Goal: Task Accomplishment & Management: Use online tool/utility

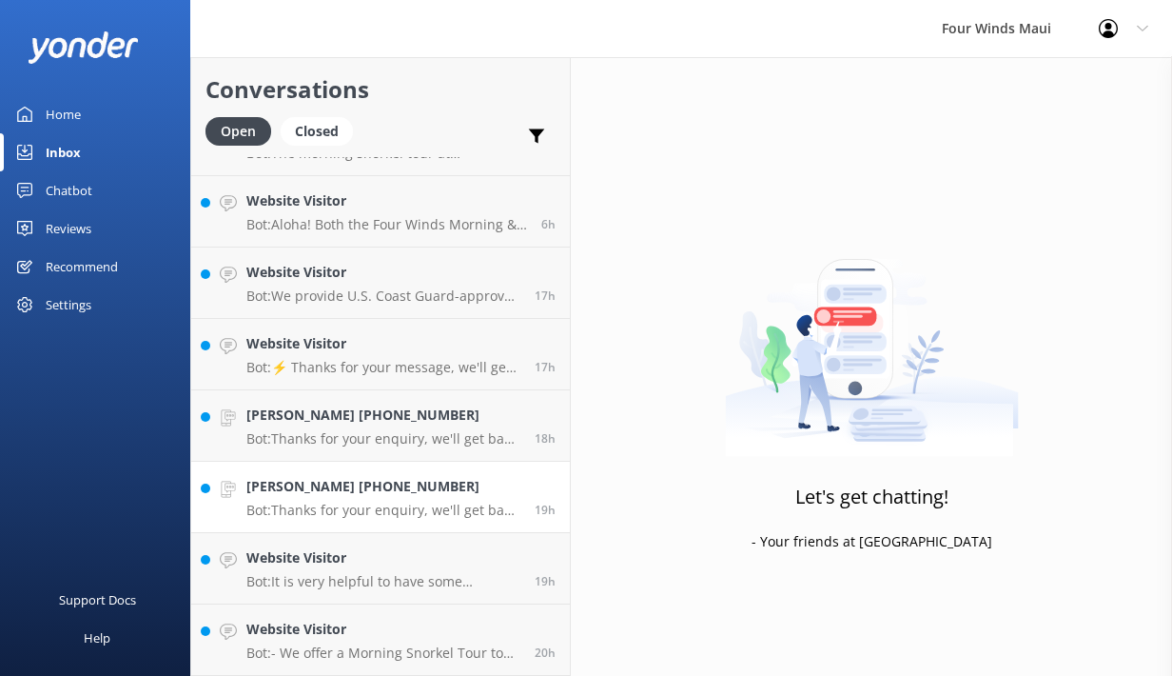
scroll to position [195, 0]
click at [294, 634] on h4 "Website Visitor" at bounding box center [383, 629] width 274 height 21
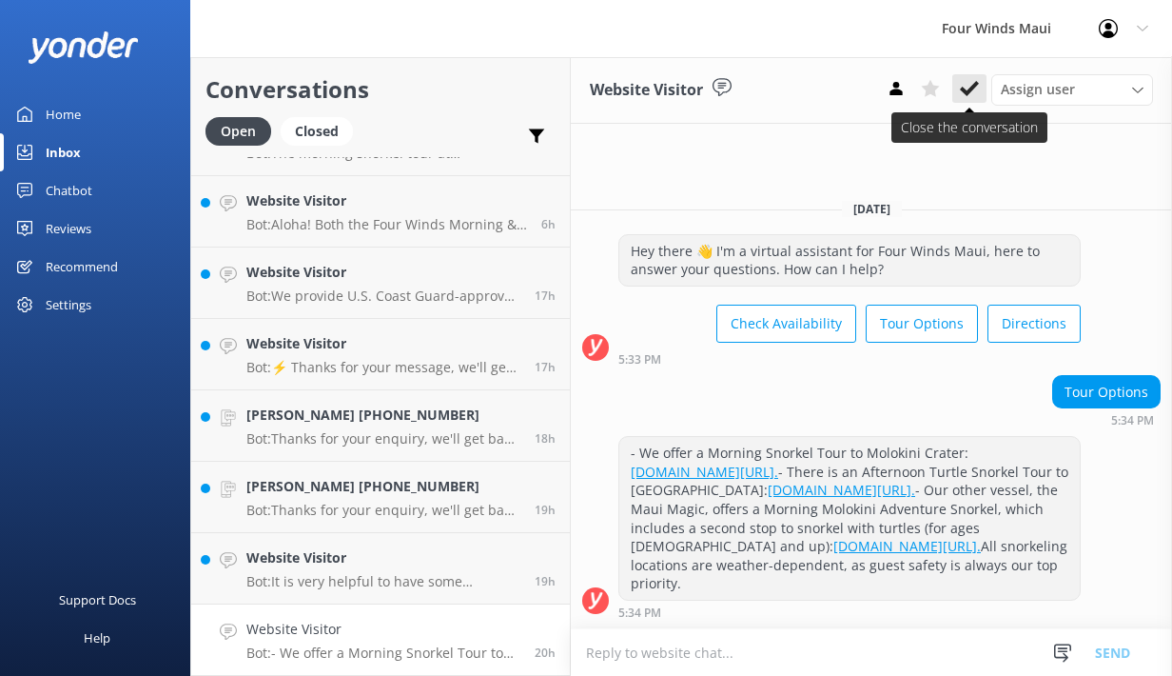
click at [972, 88] on use at bounding box center [969, 88] width 19 height 15
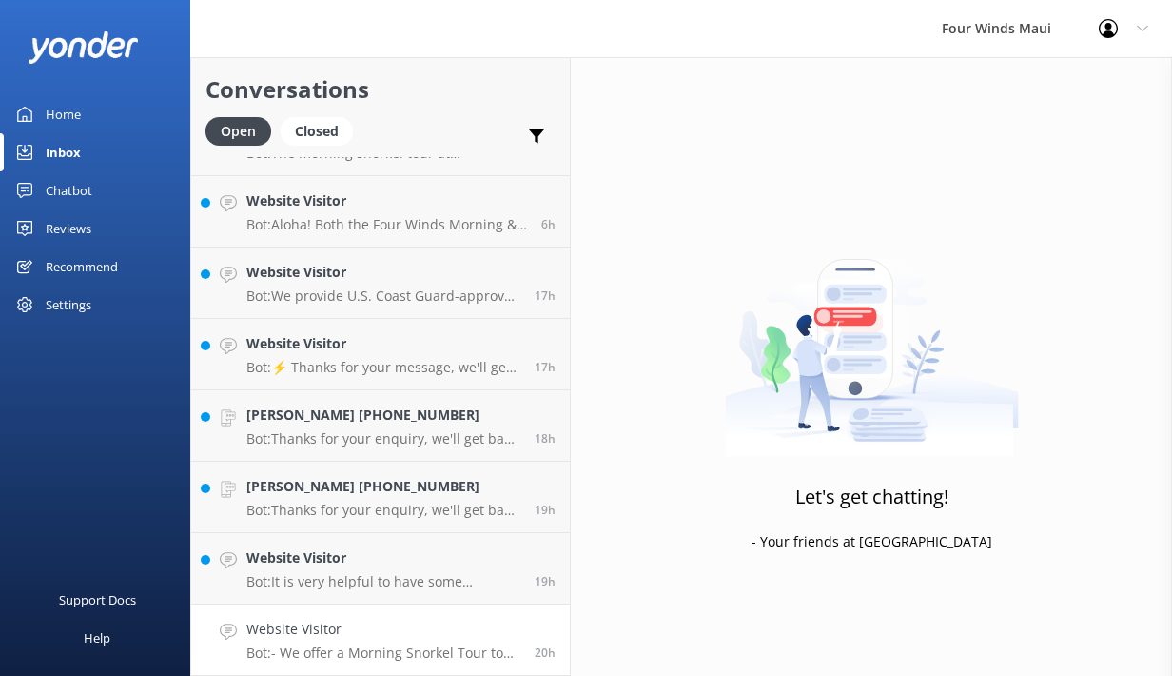
scroll to position [124, 0]
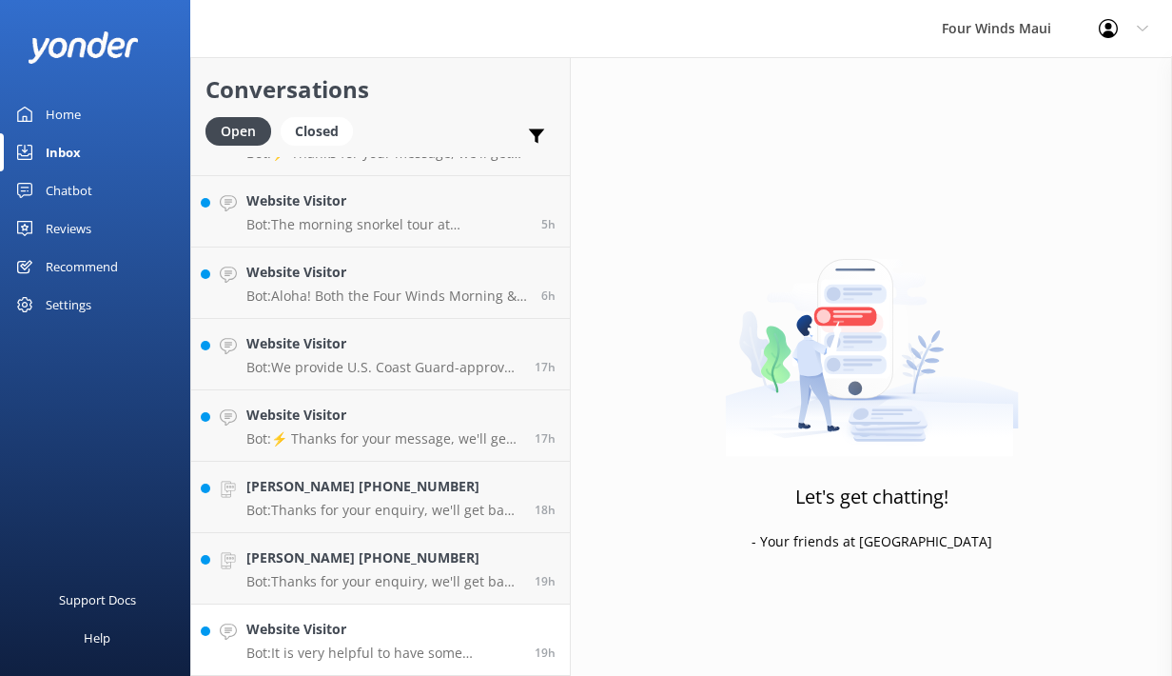
click at [410, 624] on h4 "Website Visitor" at bounding box center [383, 629] width 274 height 21
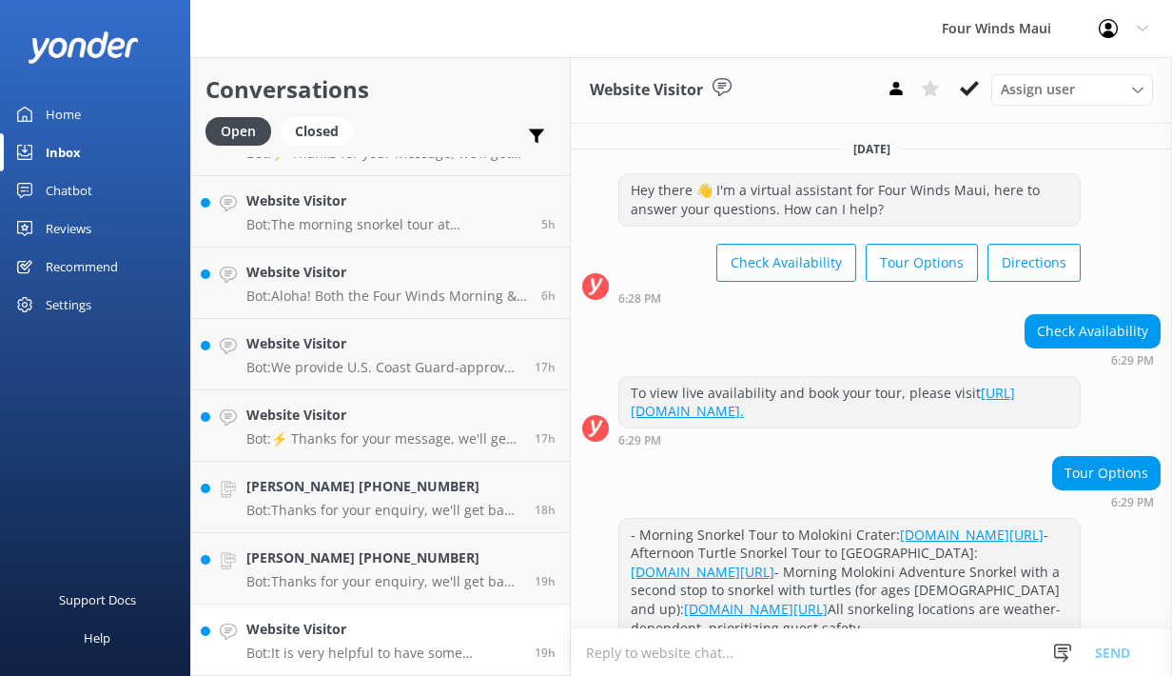
scroll to position [303, 0]
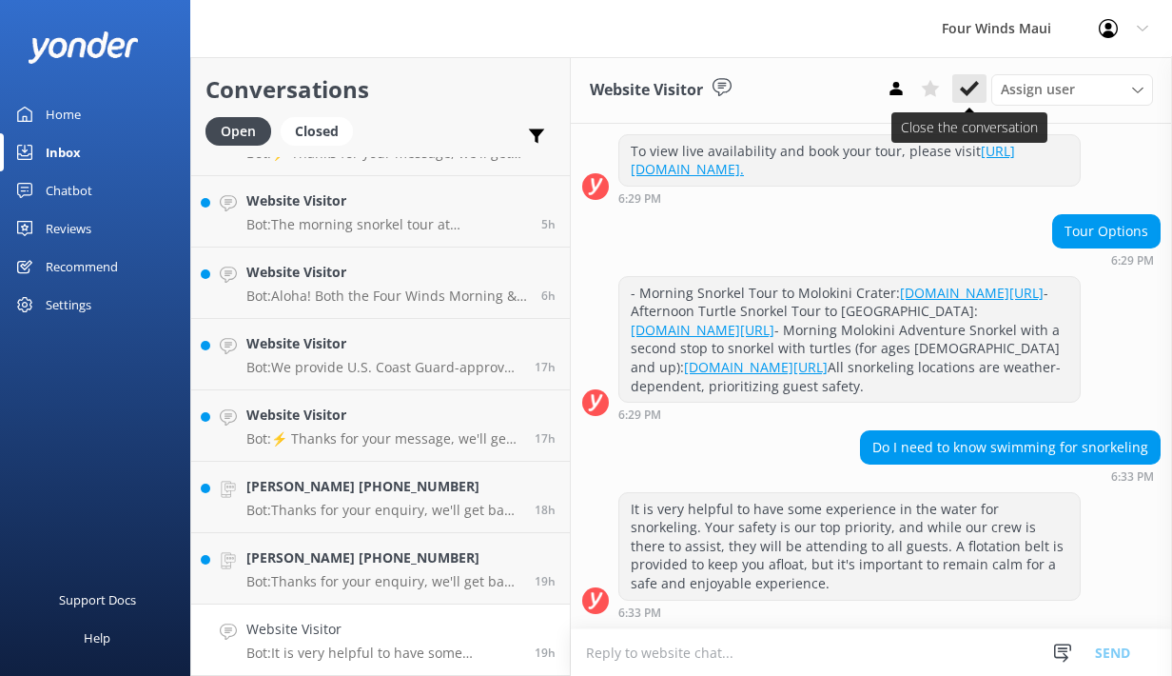
click at [959, 97] on button at bounding box center [970, 88] width 34 height 29
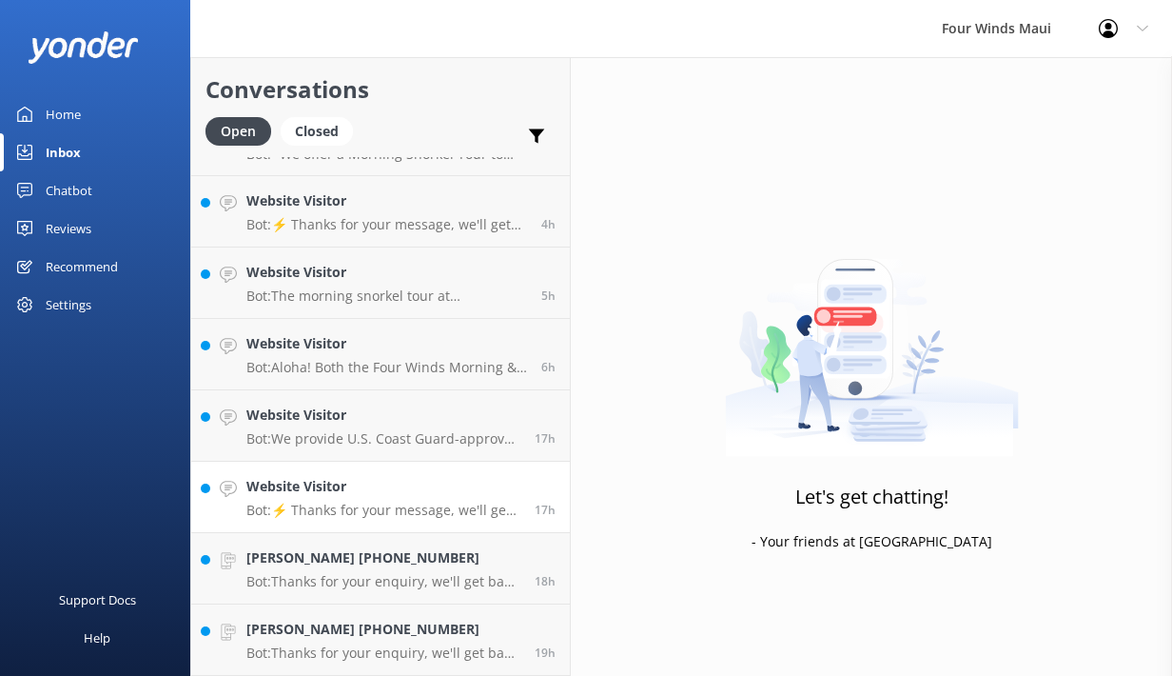
scroll to position [52, 0]
click at [363, 619] on h4 "[PERSON_NAME] [PHONE_NUMBER]" at bounding box center [383, 629] width 274 height 21
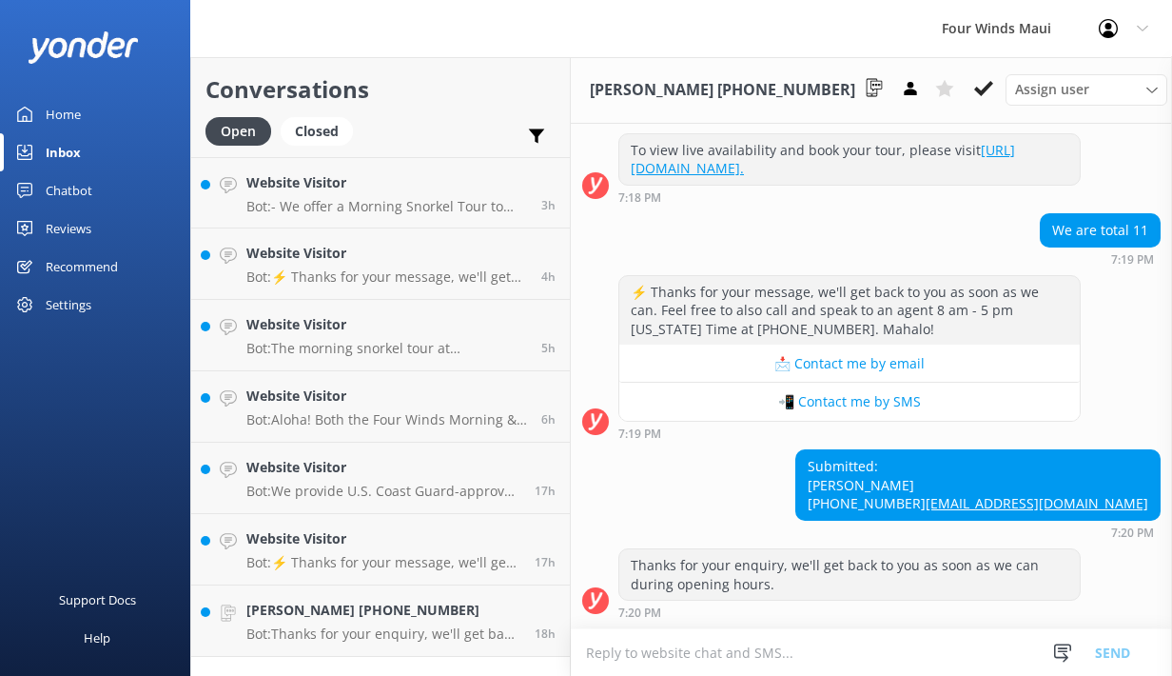
scroll to position [514, 0]
click at [967, 96] on button at bounding box center [984, 88] width 34 height 29
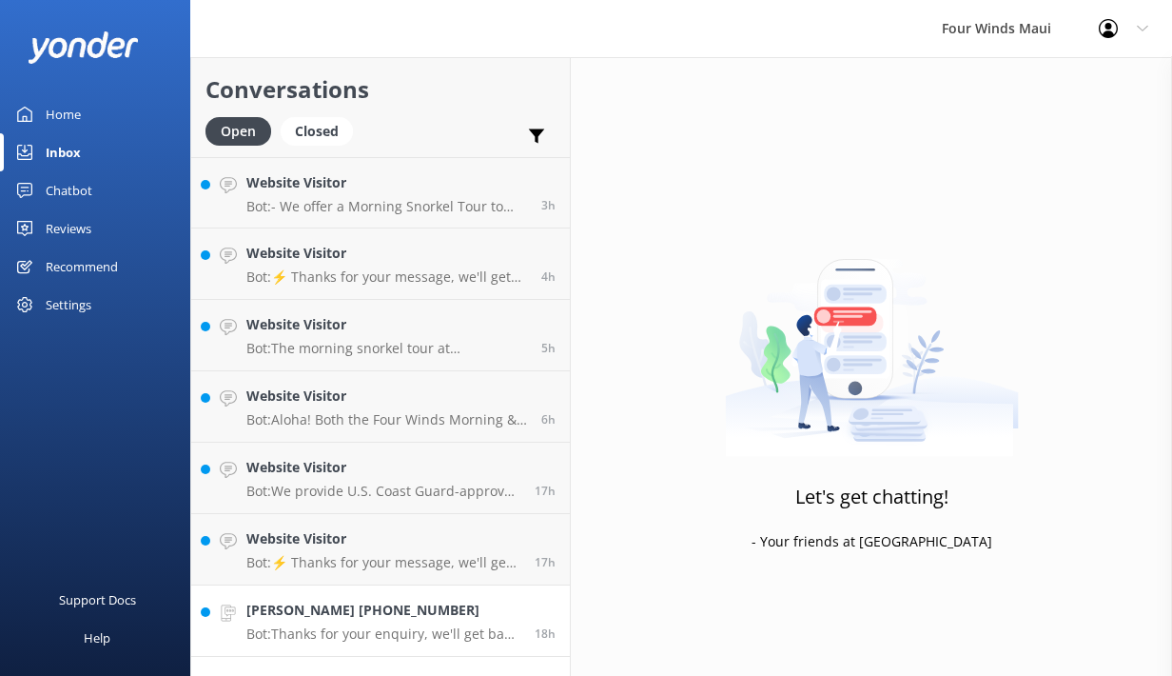
click at [349, 636] on p "Bot: Thanks for your enquiry, we'll get back to you as soon as we can during op…" at bounding box center [383, 633] width 274 height 17
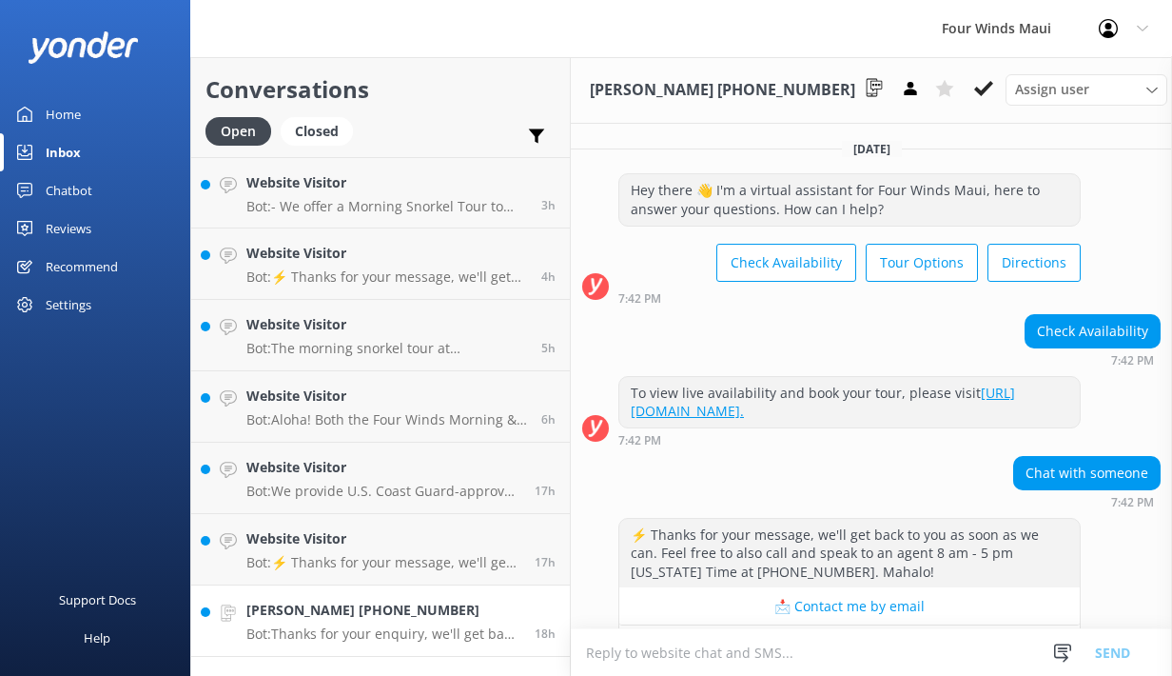
scroll to position [252, 0]
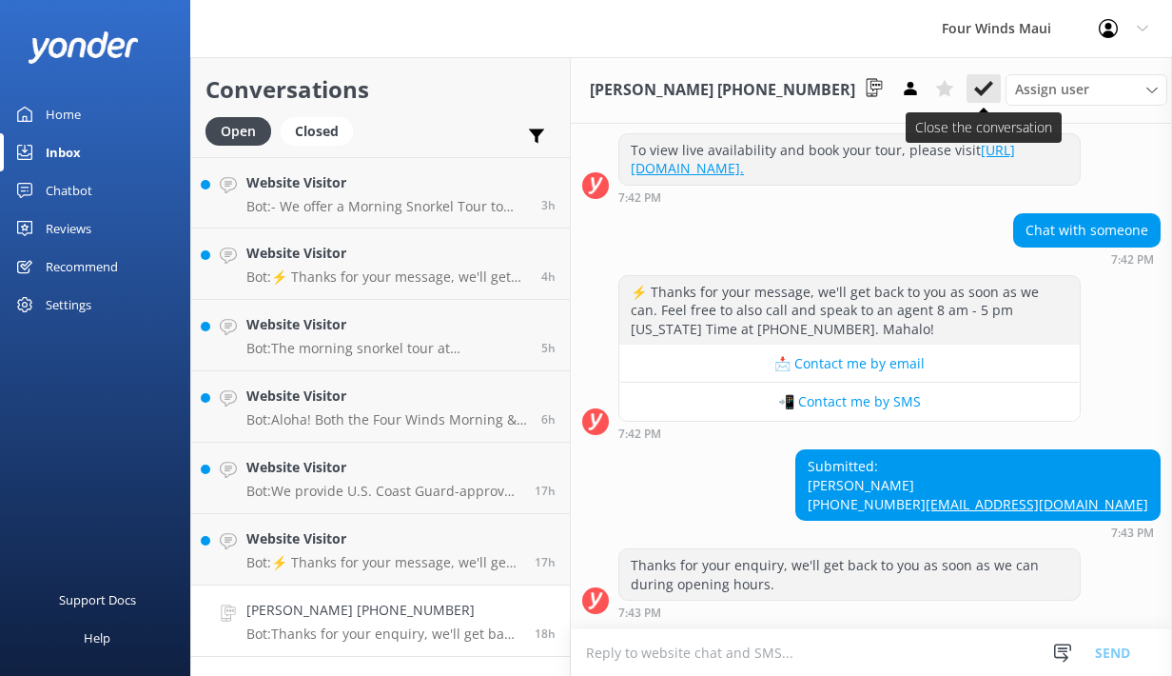
click at [974, 96] on icon at bounding box center [983, 88] width 19 height 19
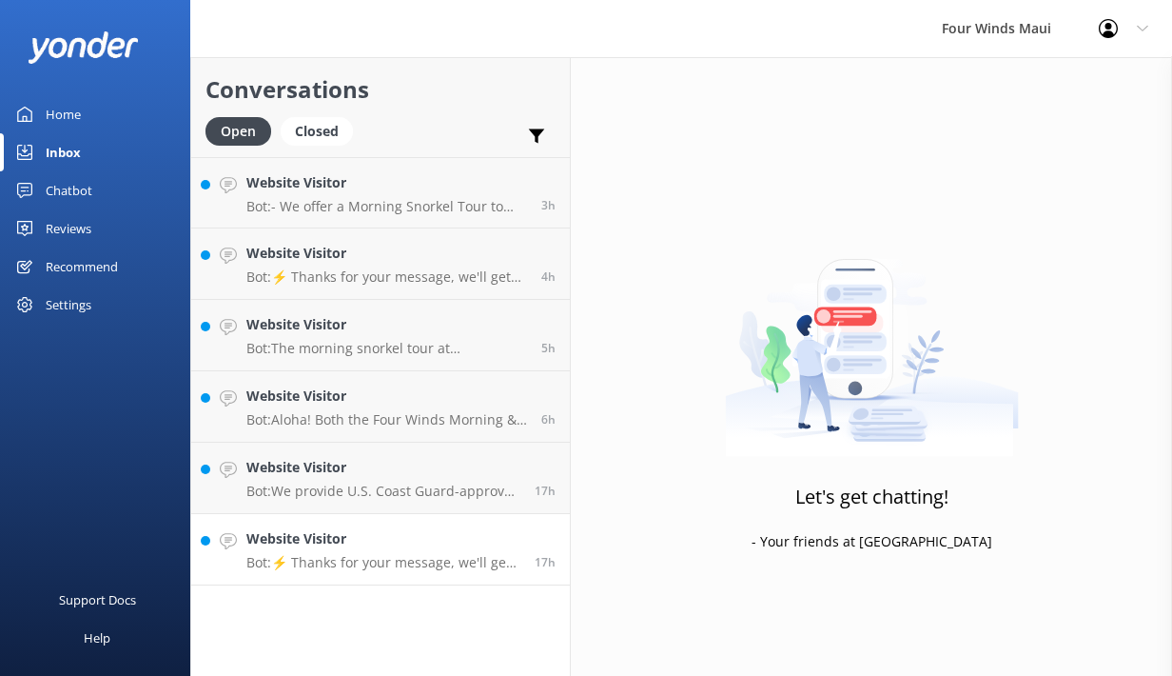
click at [344, 568] on p "Bot: ⚡ Thanks for your message, we'll get back to you as soon as we can. Feel f…" at bounding box center [383, 562] width 274 height 17
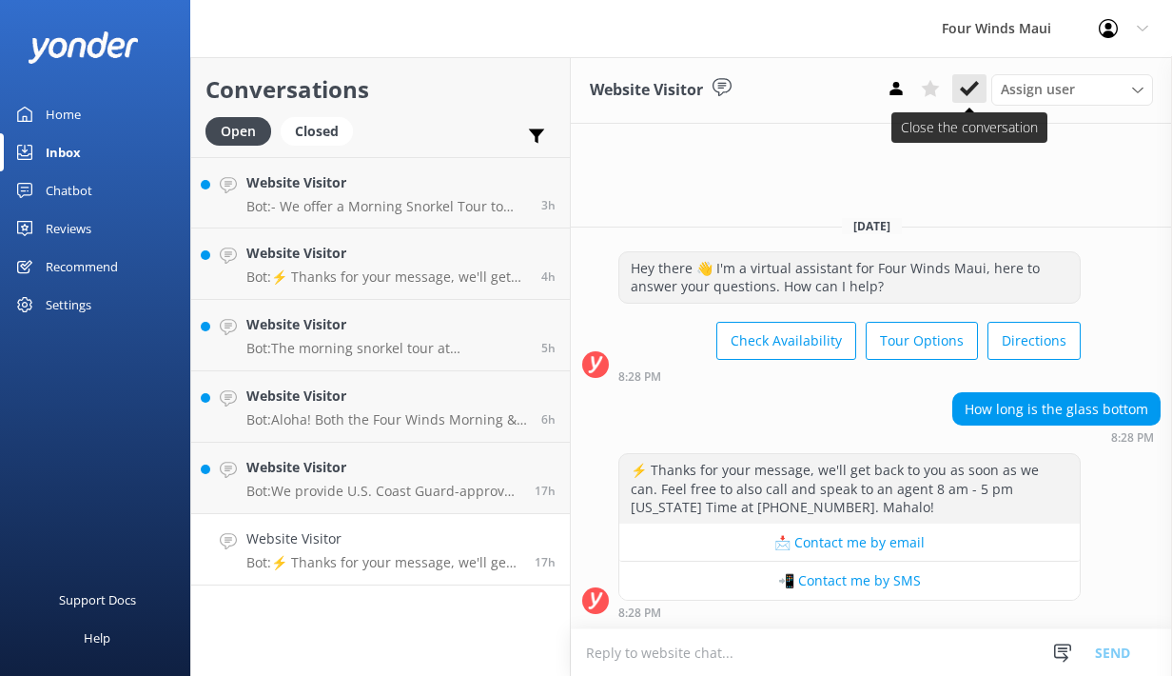
click at [967, 82] on icon at bounding box center [969, 88] width 19 height 19
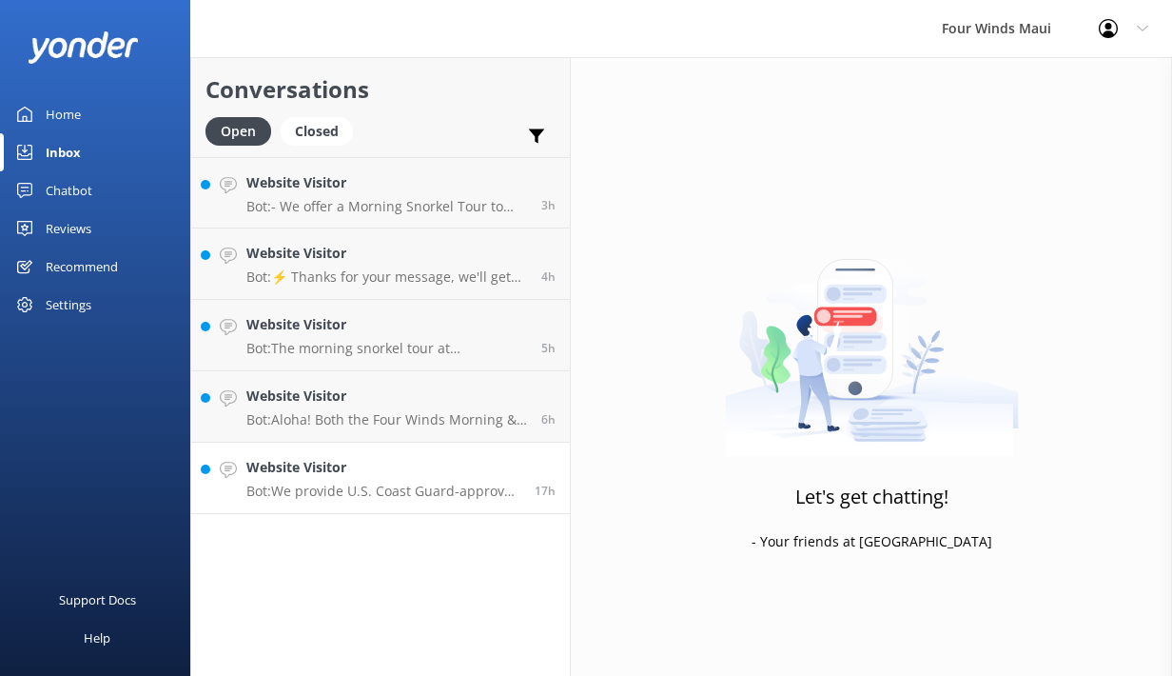
click at [356, 502] on link "Website Visitor Bot: We provide U.S. Coast Guard-approved life jackets for emer…" at bounding box center [380, 477] width 379 height 71
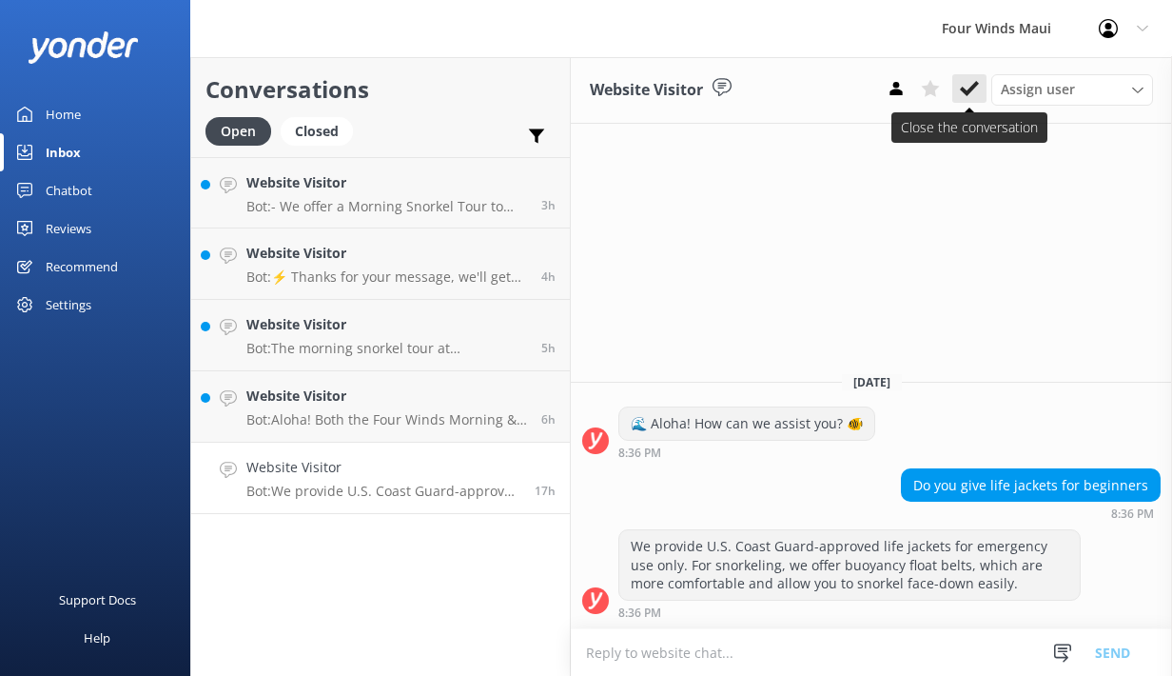
click at [973, 96] on icon at bounding box center [969, 88] width 19 height 19
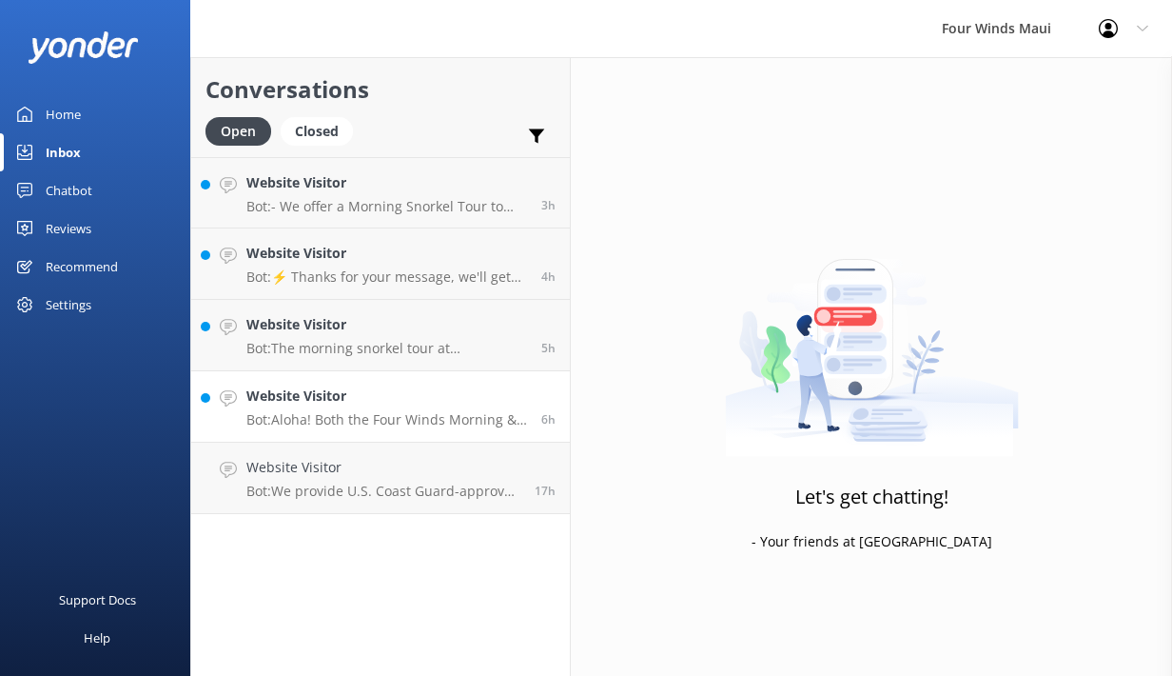
click at [316, 401] on h4 "Website Visitor" at bounding box center [386, 395] width 281 height 21
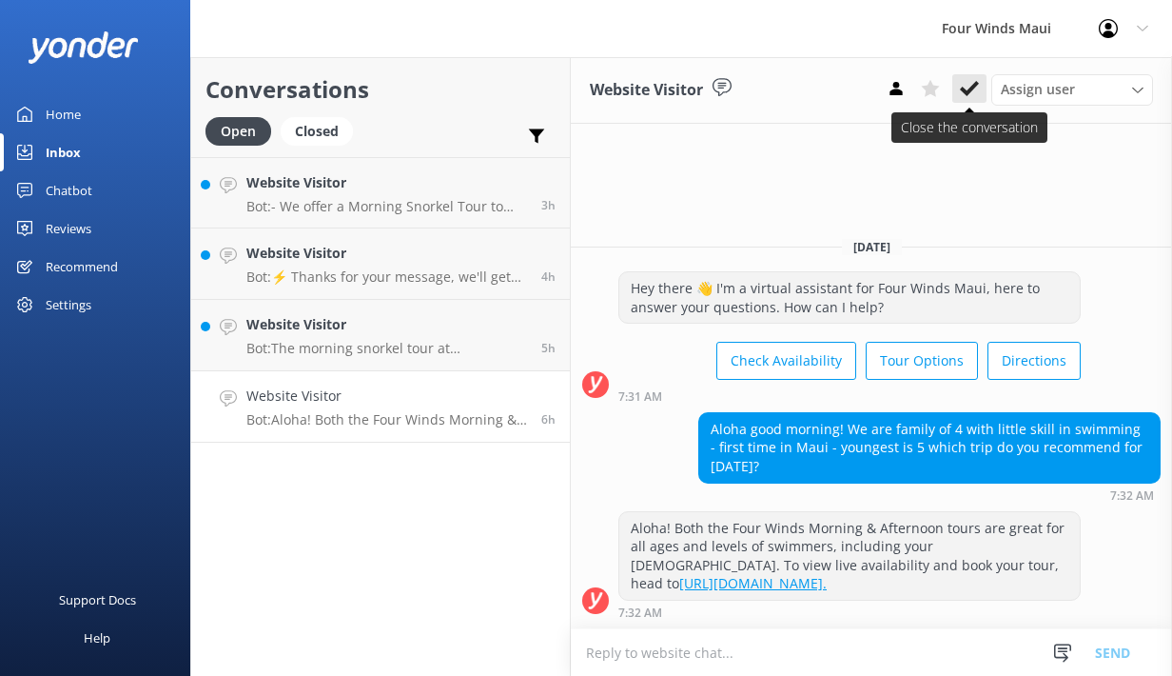
click at [966, 82] on icon at bounding box center [969, 88] width 19 height 19
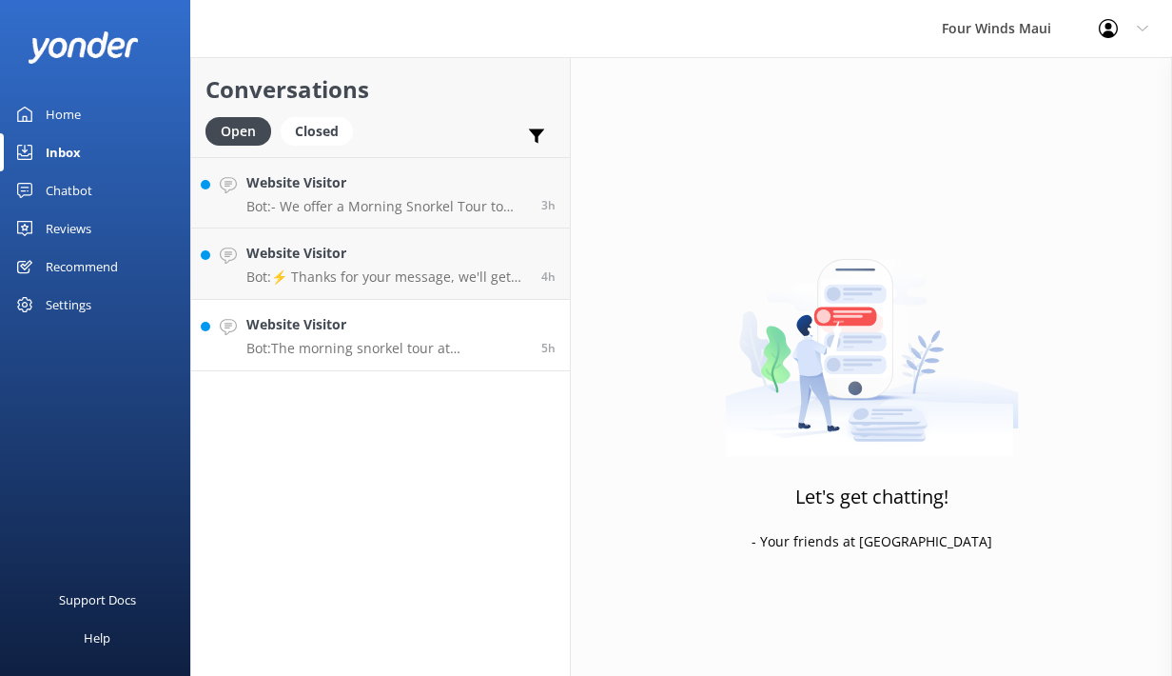
click at [254, 353] on p "Bot: The morning snorkel tour at [GEOGRAPHIC_DATA] typically includes about 1.5…" at bounding box center [386, 348] width 281 height 17
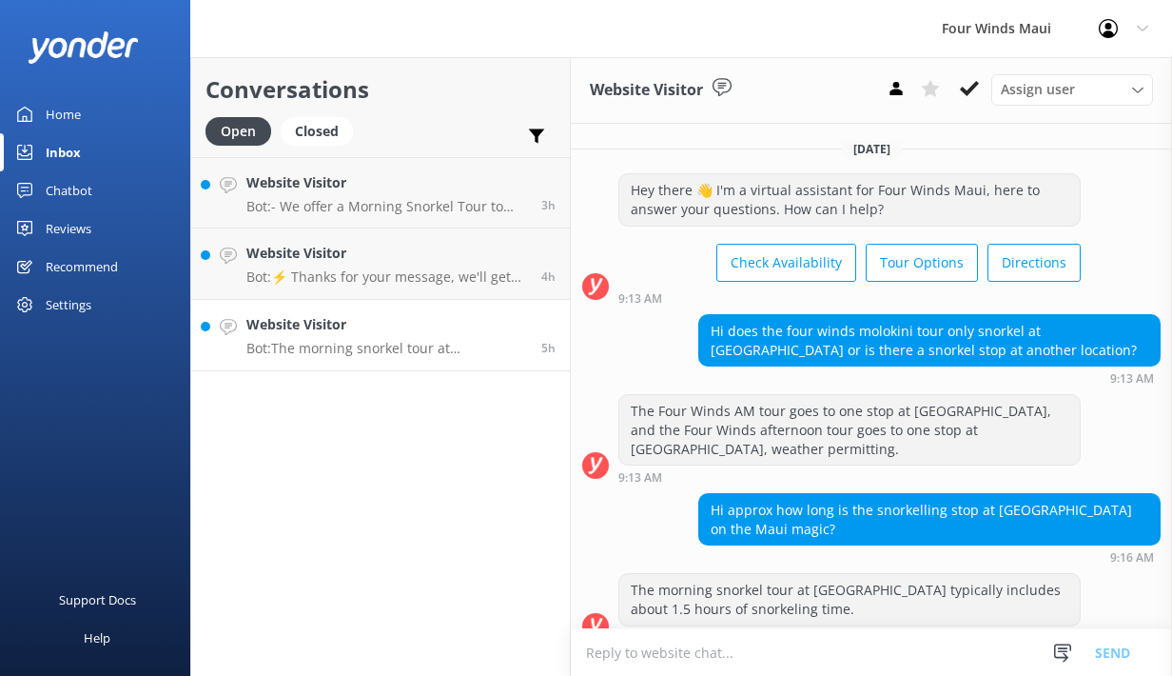
scroll to position [18, 0]
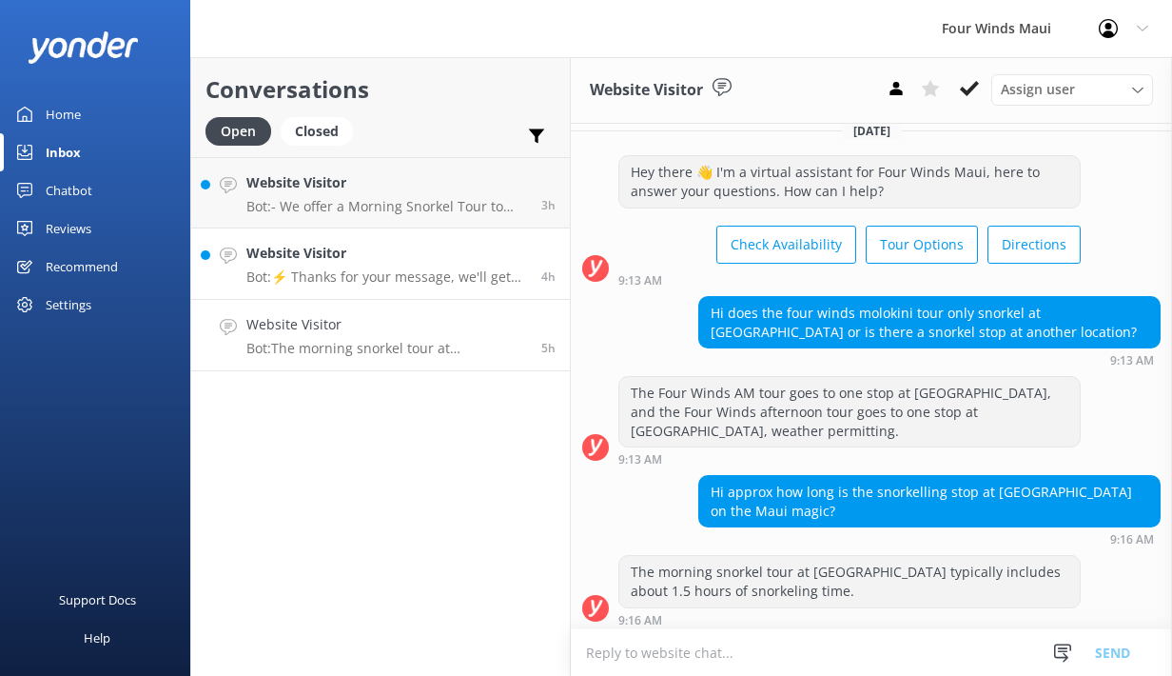
click at [462, 264] on div "Website Visitor Bot: ⚡ Thanks for your message, we'll get back to you as soon a…" at bounding box center [386, 264] width 281 height 42
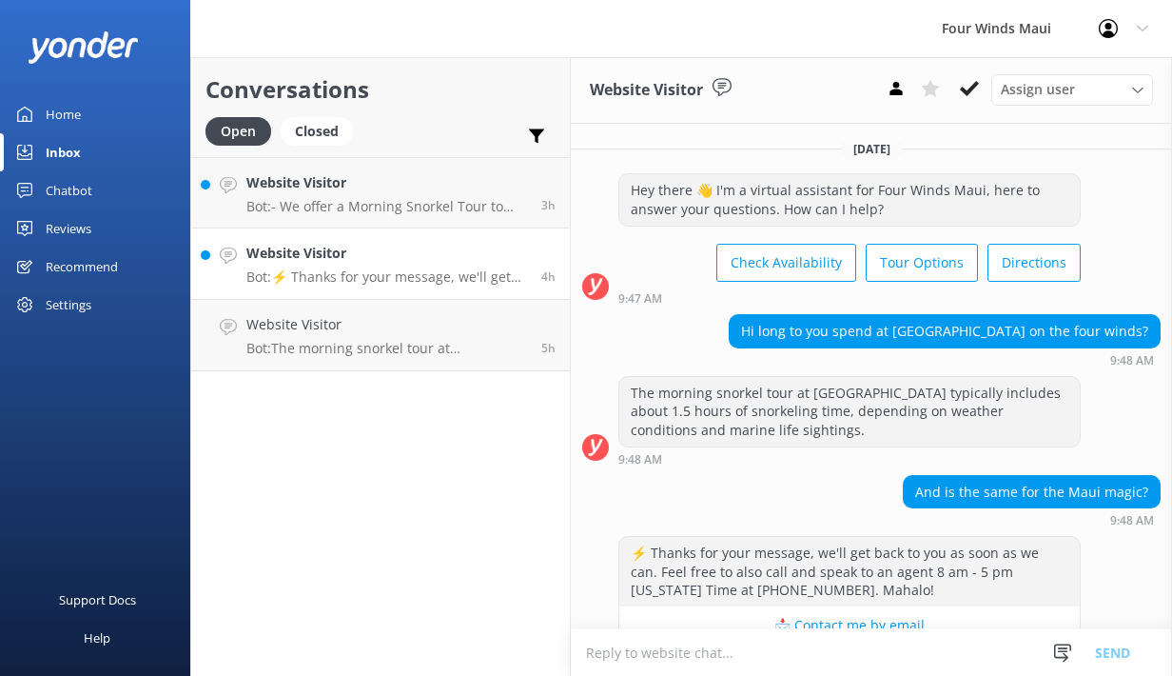
scroll to position [76, 0]
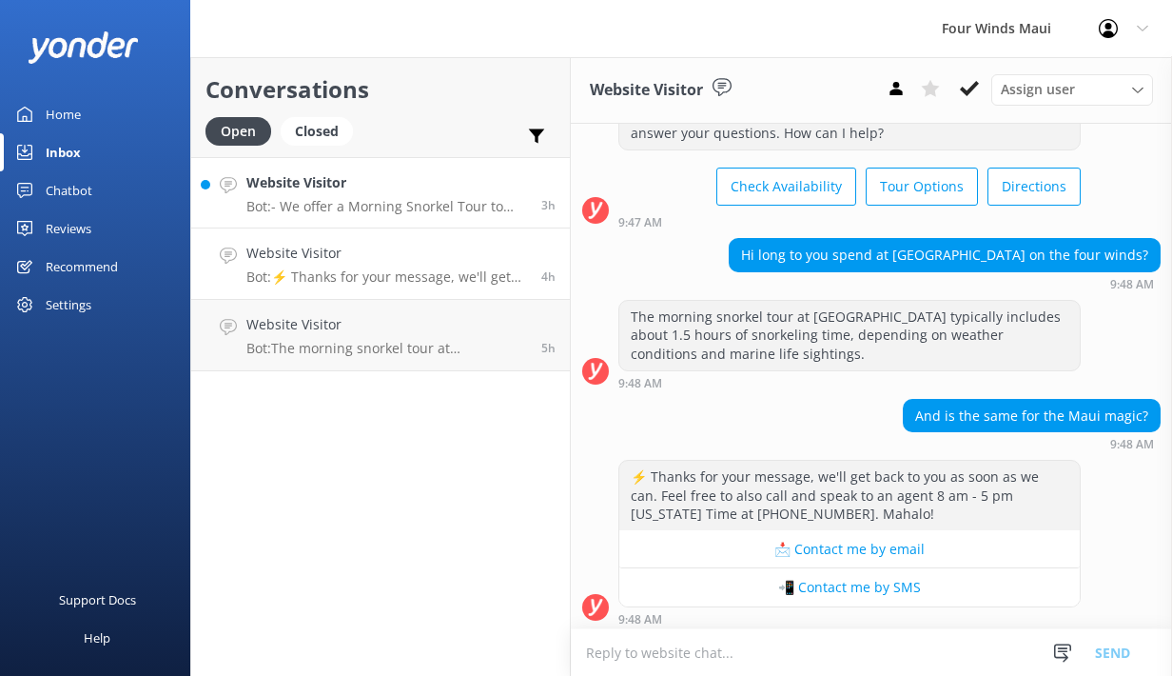
click at [445, 210] on p "Bot: - We offer a Morning Snorkel Tour to Molokini Crater: [DOMAIN_NAME][URL]. …" at bounding box center [386, 206] width 281 height 17
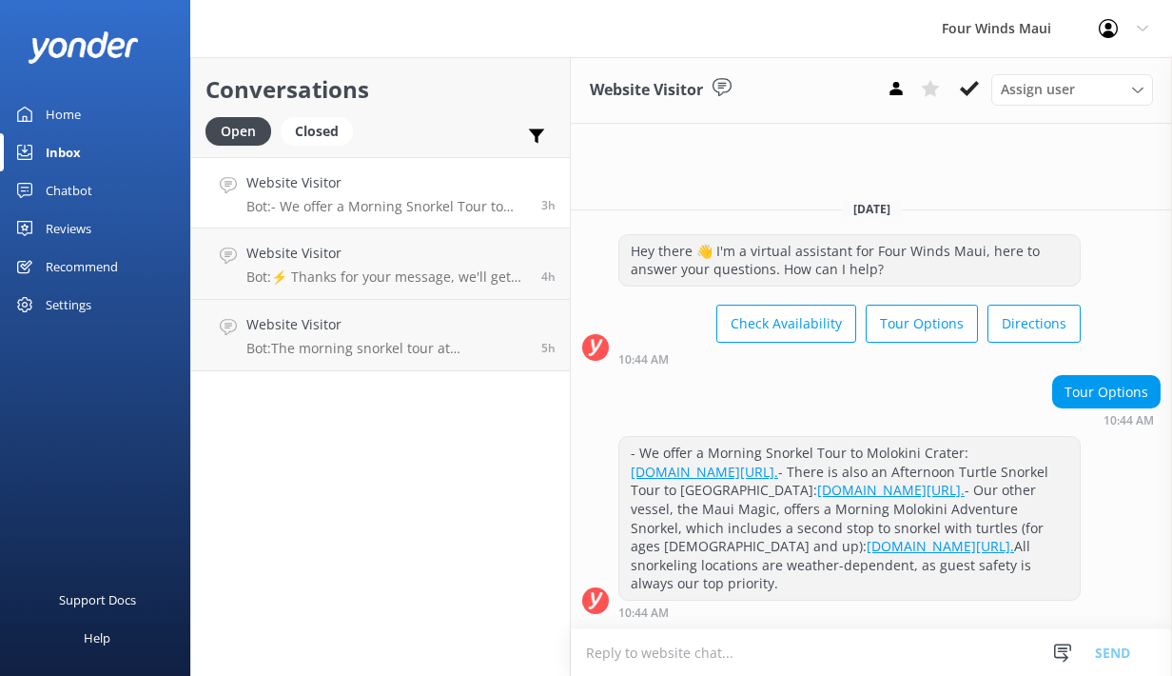
drag, startPoint x: 953, startPoint y: 89, endPoint x: 974, endPoint y: 91, distance: 21.0
click at [954, 88] on button at bounding box center [970, 88] width 34 height 29
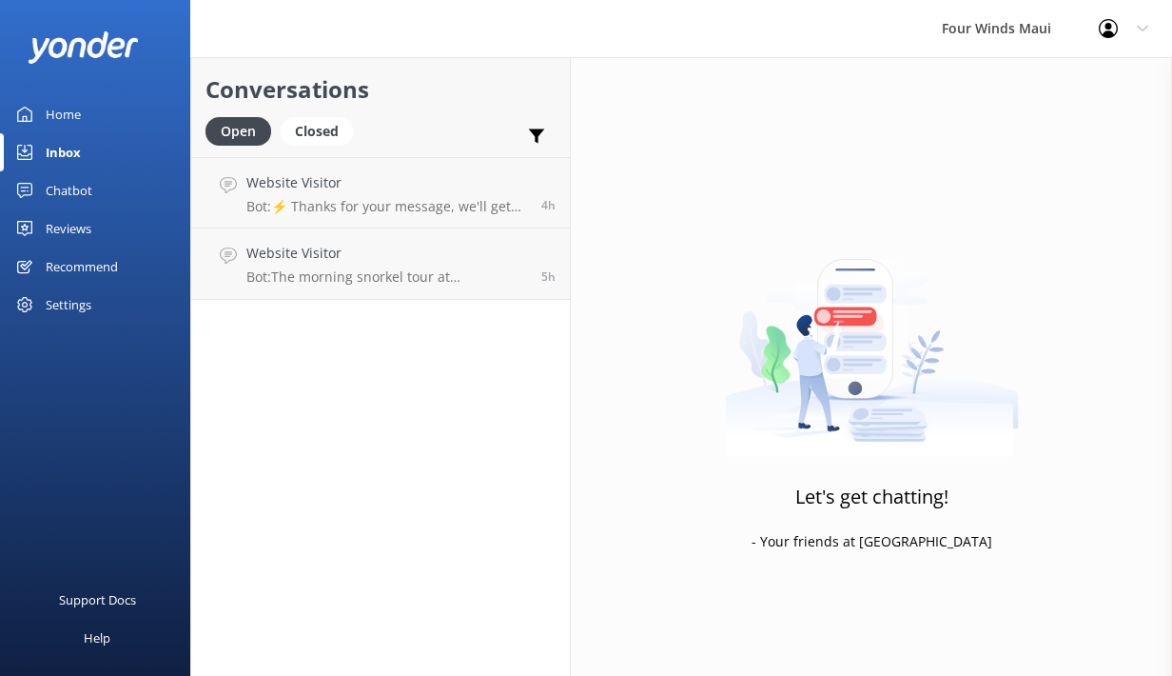
click at [75, 188] on div "Chatbot" at bounding box center [69, 190] width 47 height 38
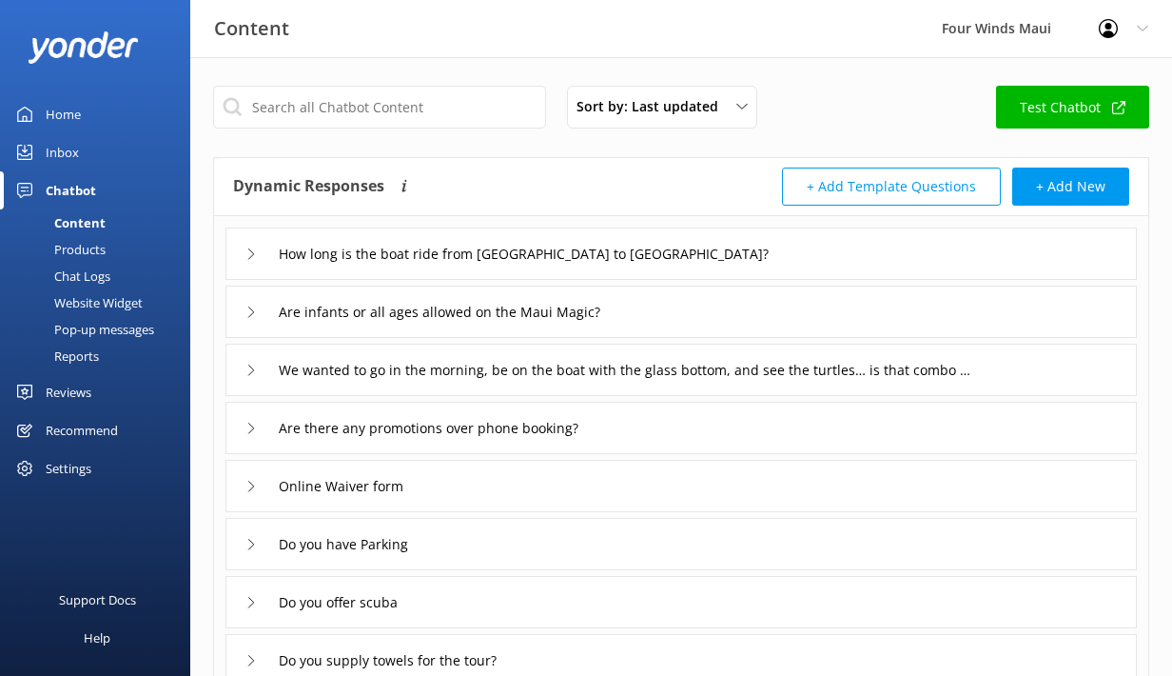
click at [100, 275] on div "Chat Logs" at bounding box center [60, 276] width 99 height 27
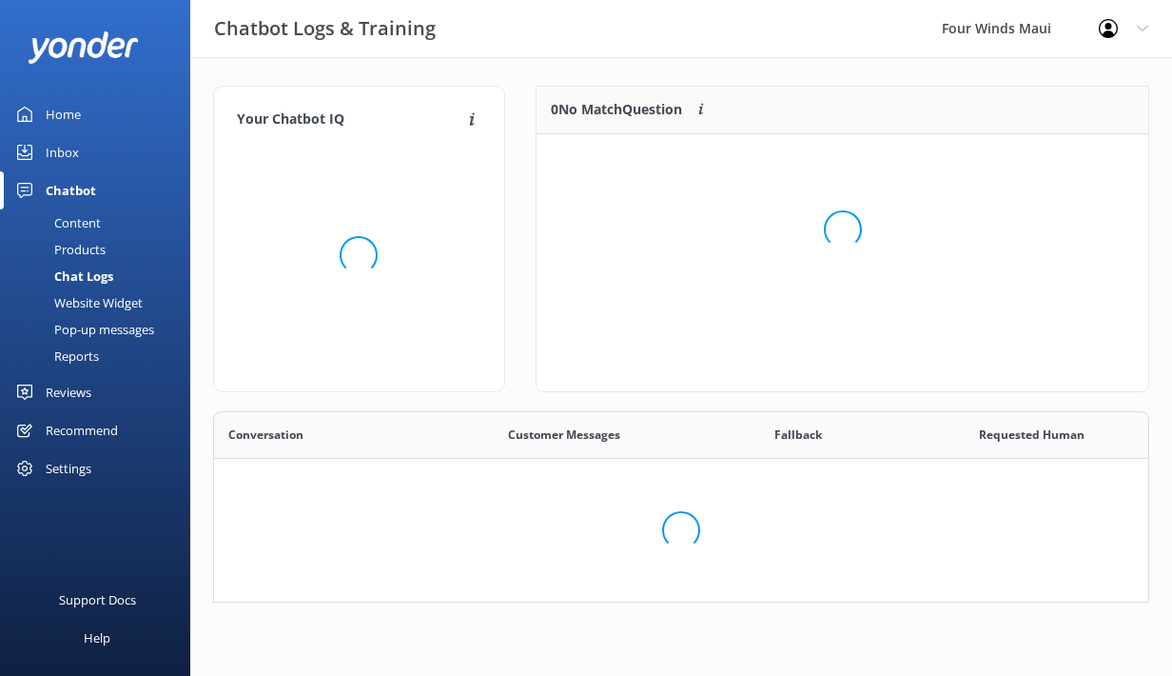
scroll to position [239, 613]
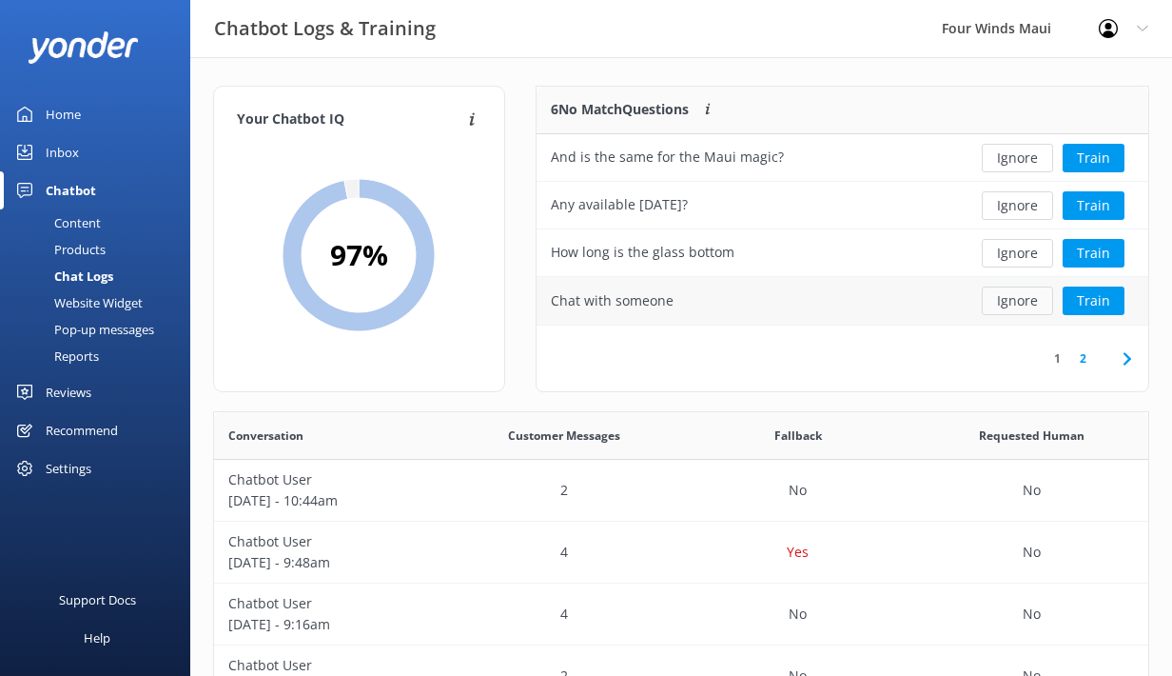
click at [1022, 298] on button "Ignore" at bounding box center [1017, 300] width 71 height 29
click at [1028, 262] on button "Ignore" at bounding box center [1017, 253] width 71 height 29
click at [1018, 293] on button "Ignore" at bounding box center [1017, 300] width 71 height 29
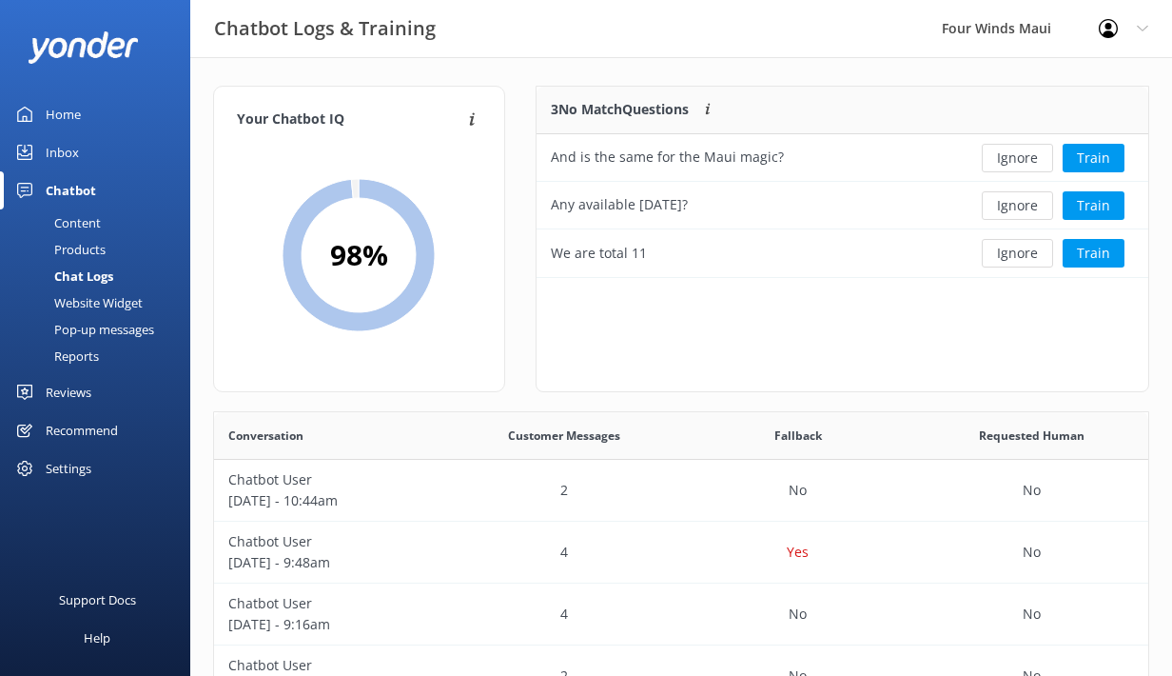
scroll to position [191, 613]
click at [1034, 249] on button "Ignore" at bounding box center [1017, 253] width 71 height 29
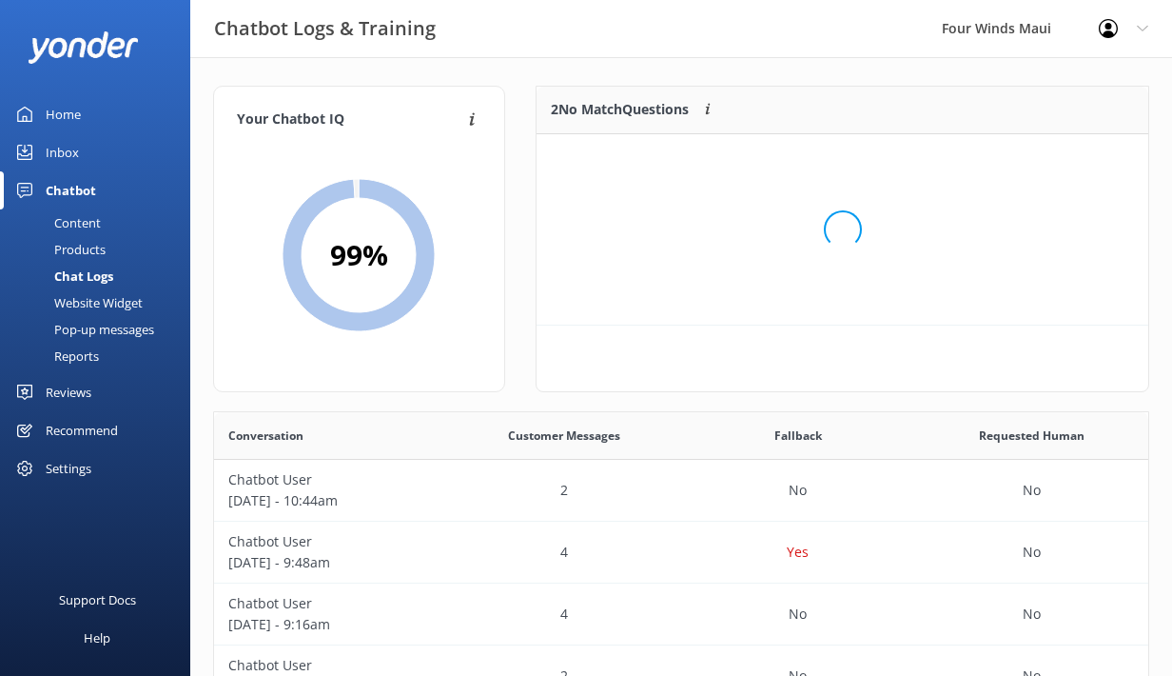
scroll to position [144, 613]
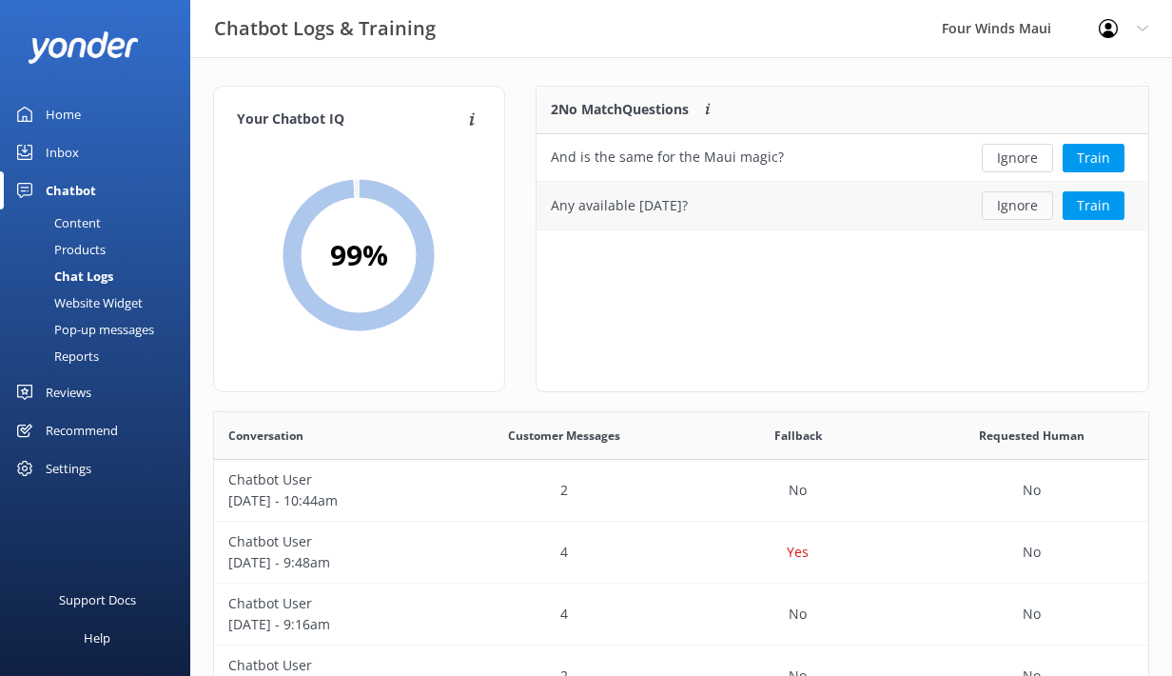
click at [1023, 212] on button "Ignore" at bounding box center [1017, 205] width 71 height 29
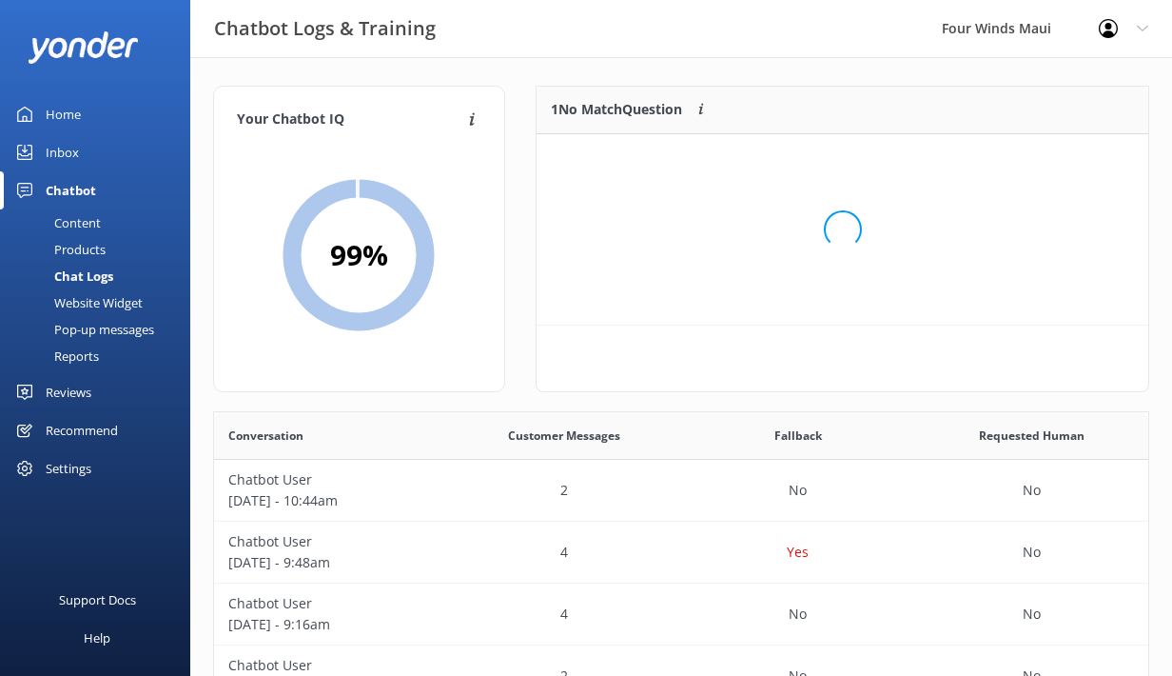
scroll to position [96, 613]
